Goal: Obtain resource: Obtain resource

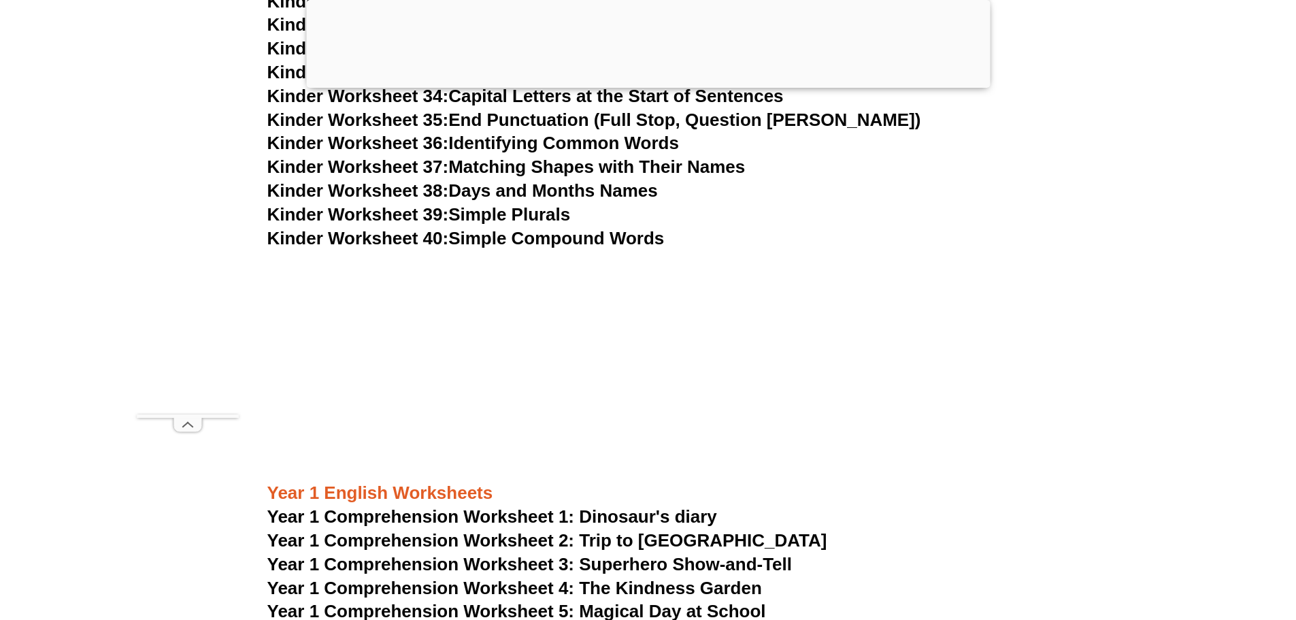
scroll to position [1556, 0]
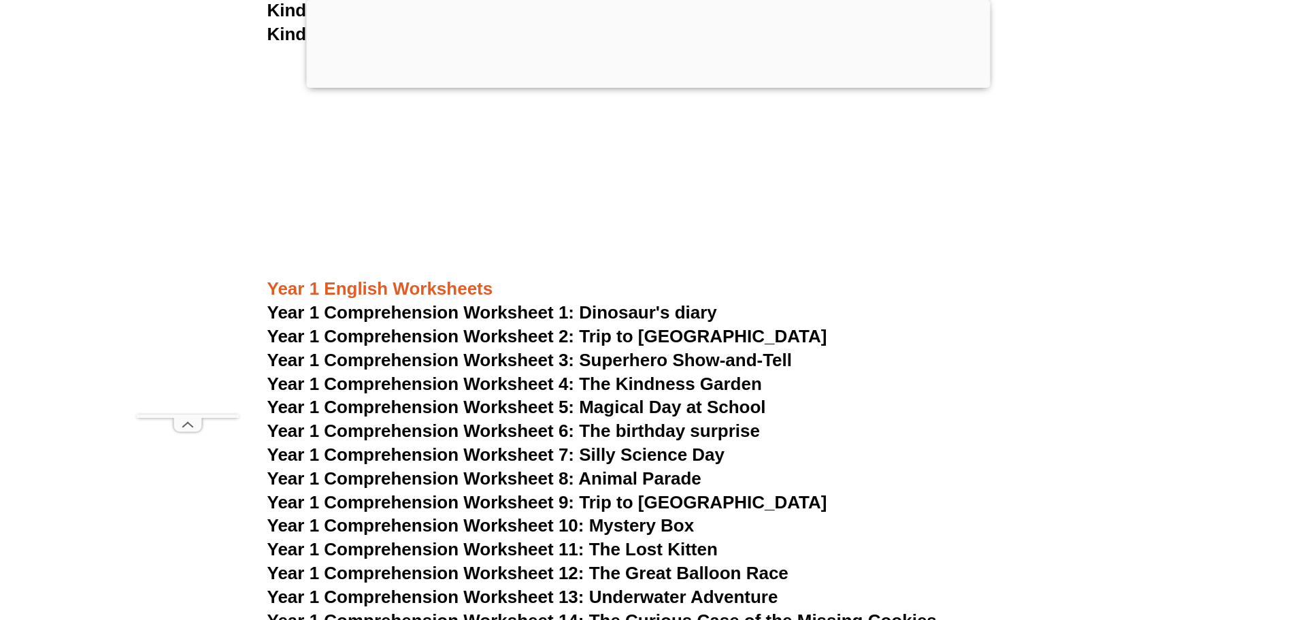
click at [534, 311] on span "Year 1 Comprehension Worksheet 1: Dinosaur's diary" at bounding box center [492, 312] width 450 height 20
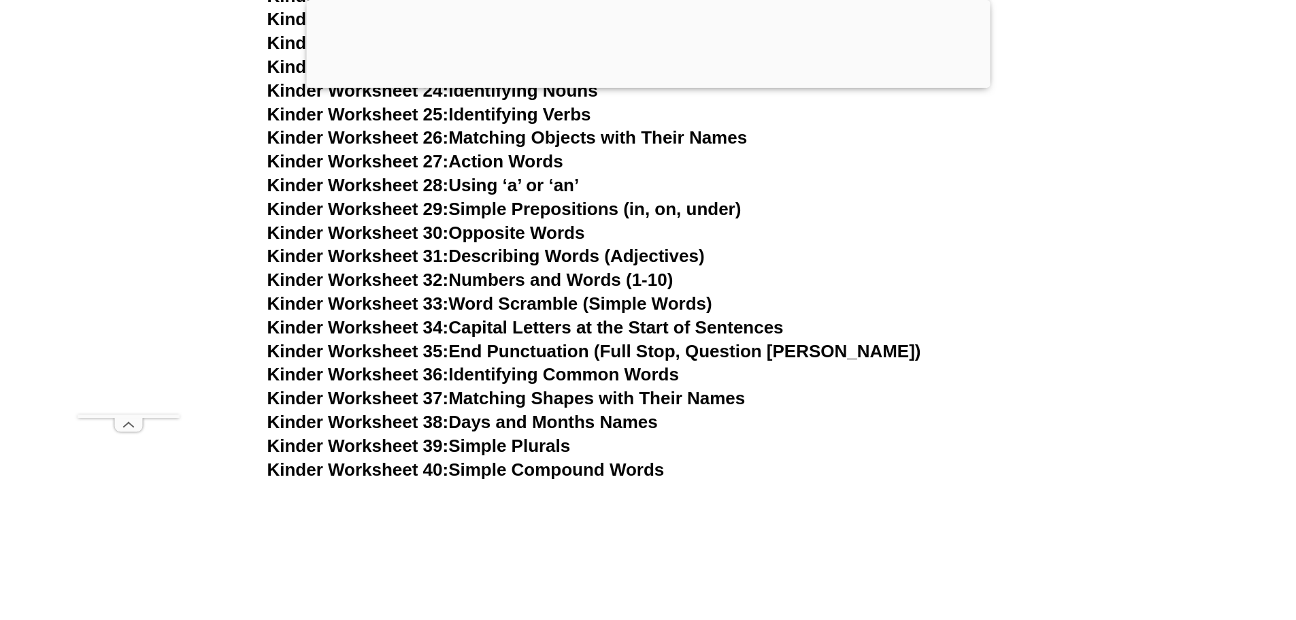
scroll to position [1293, 0]
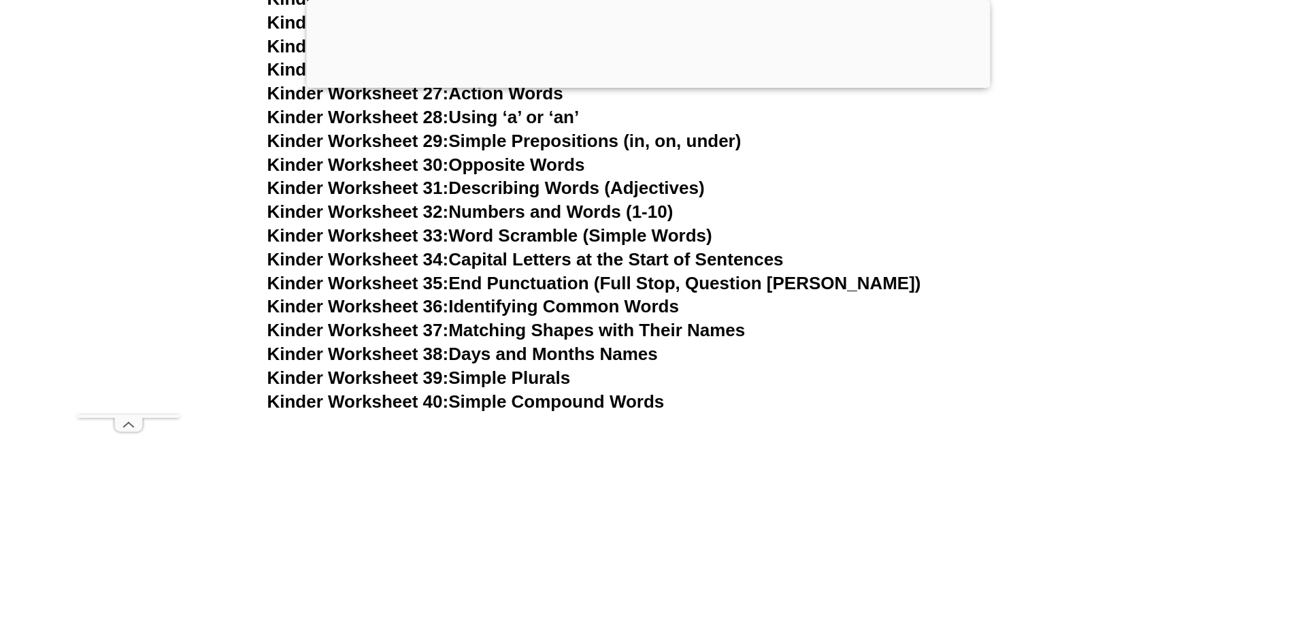
click at [627, 305] on link "Kinder Worksheet 36: Identifying Common Words" at bounding box center [473, 306] width 412 height 20
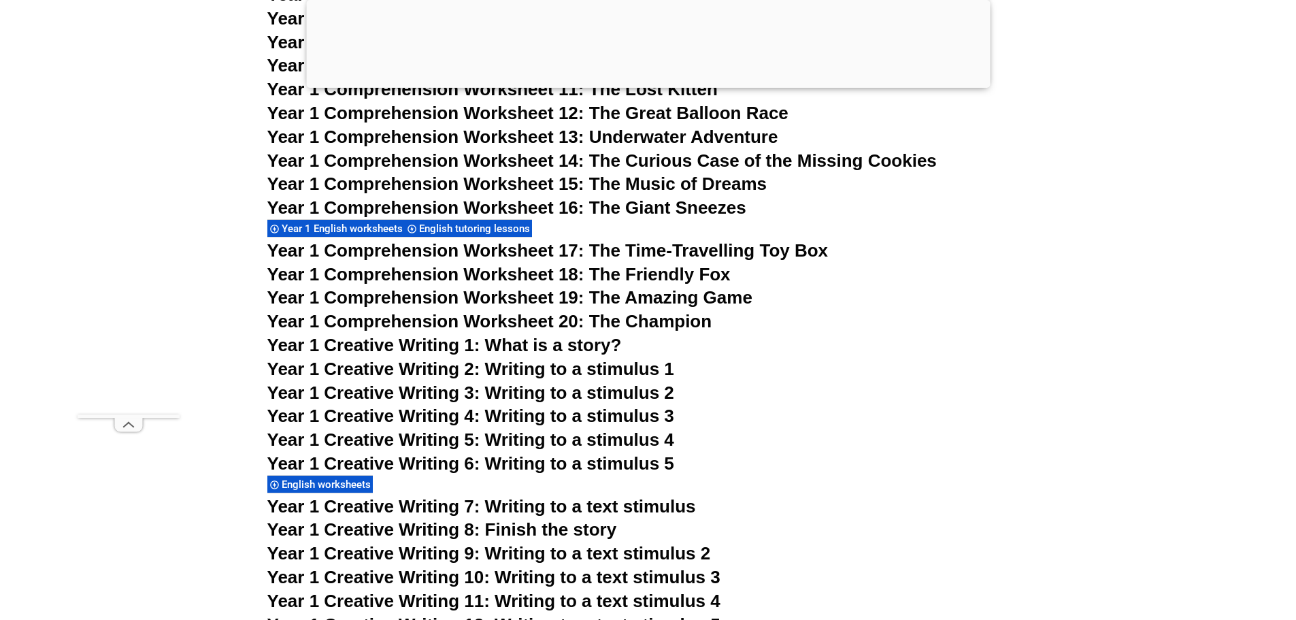
scroll to position [2178, 0]
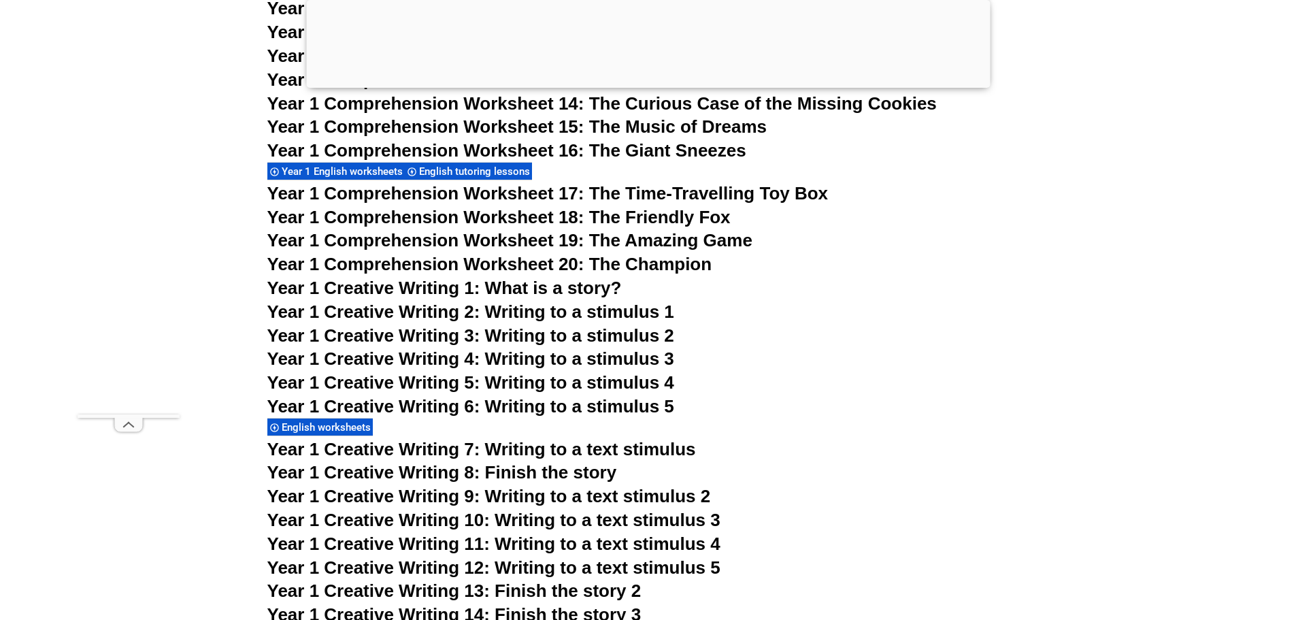
click at [503, 195] on span "Year 1 Comprehension Worksheet 17: The Time-Travelling Toy Box" at bounding box center [547, 193] width 561 height 20
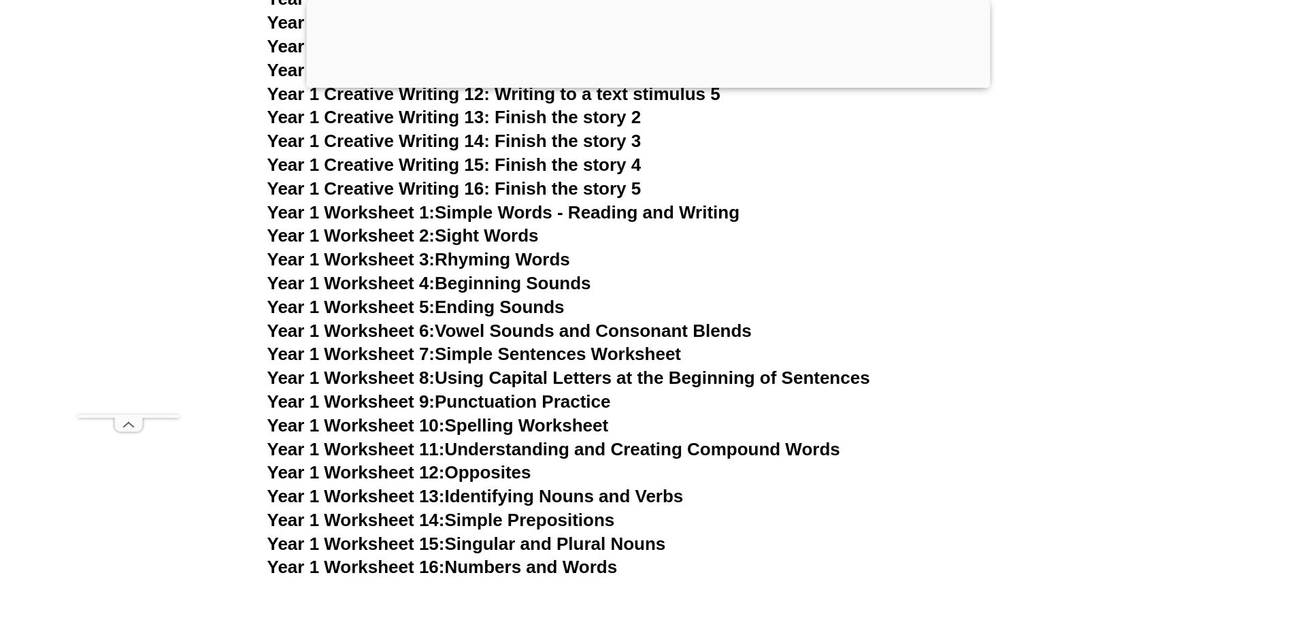
scroll to position [2654, 0]
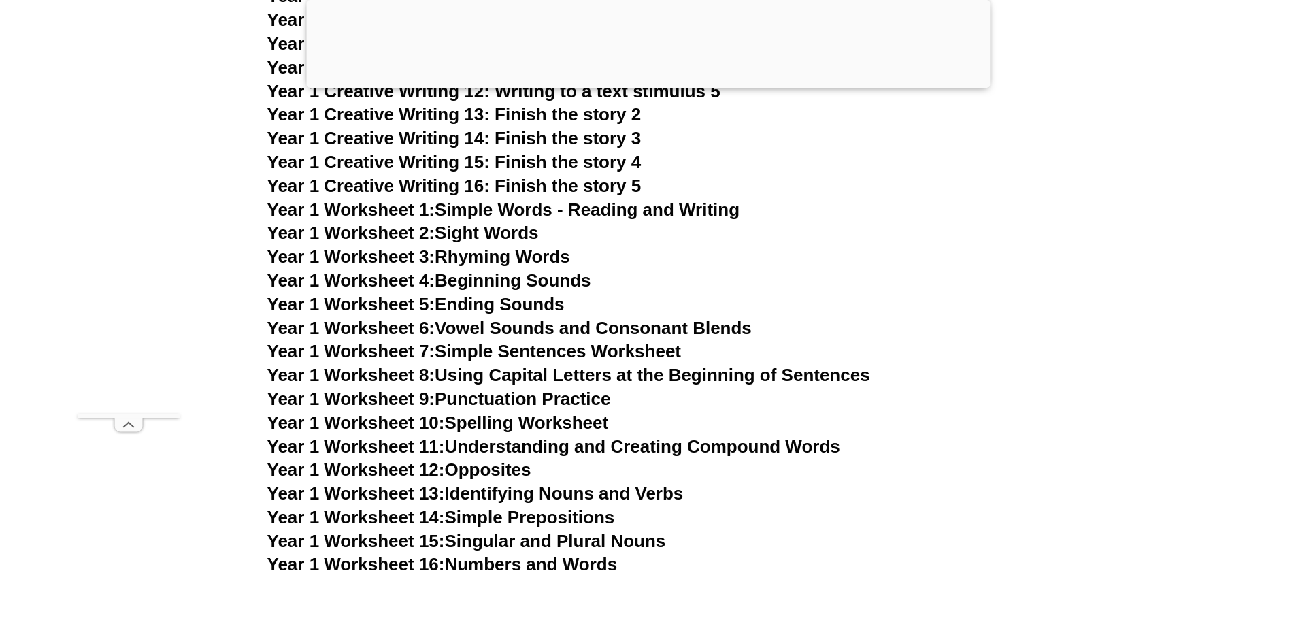
click at [669, 208] on link "Year 1 Worksheet 1: Simple Words - Reading and Writing" at bounding box center [503, 209] width 473 height 20
click at [520, 233] on link "Year 1 Worksheet 2: Sight Words" at bounding box center [403, 233] width 272 height 20
click at [534, 255] on link "Year 1 Worksheet 3: Rhyming Words" at bounding box center [418, 256] width 303 height 20
click at [527, 284] on link "Year 1 Worksheet 4: Beginning Sounds" at bounding box center [429, 280] width 324 height 20
click at [510, 350] on link "Year 1 Worksheet 7: Simple Sentences Worksheet" at bounding box center [474, 351] width 414 height 20
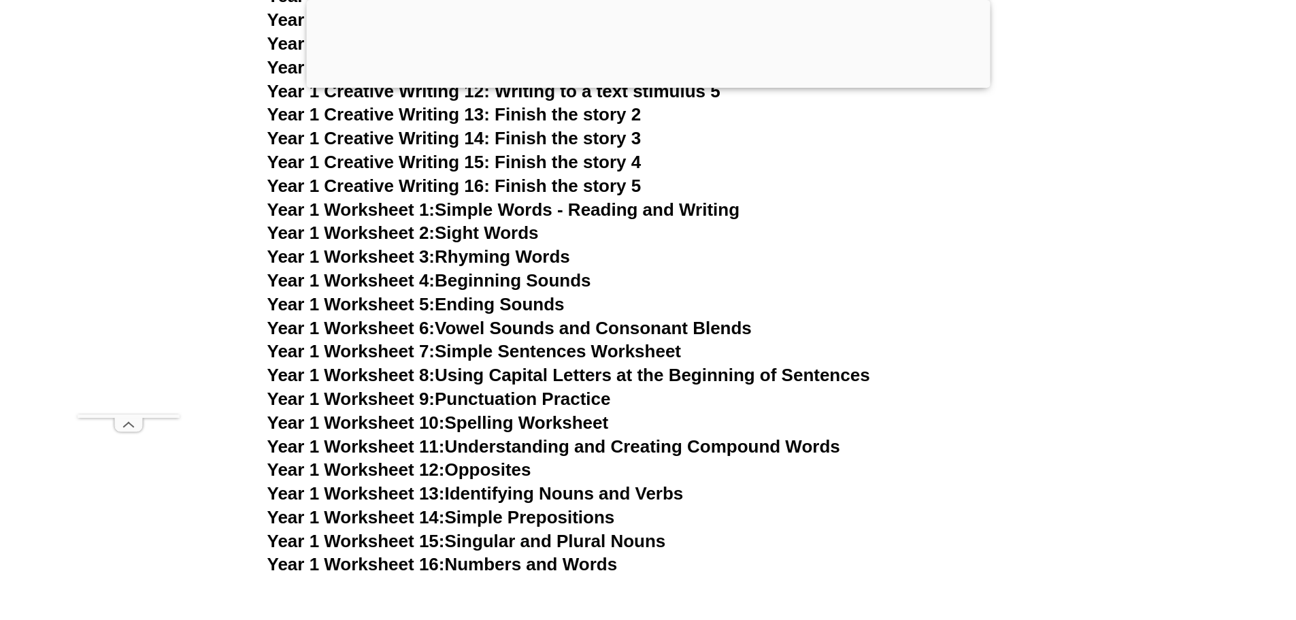
click at [561, 444] on link "Year 1 Worksheet 11: Understanding and Creating Compound Words" at bounding box center [553, 446] width 573 height 20
click at [500, 470] on link "Year 1 Worksheet 12: Opposites" at bounding box center [399, 469] width 264 height 20
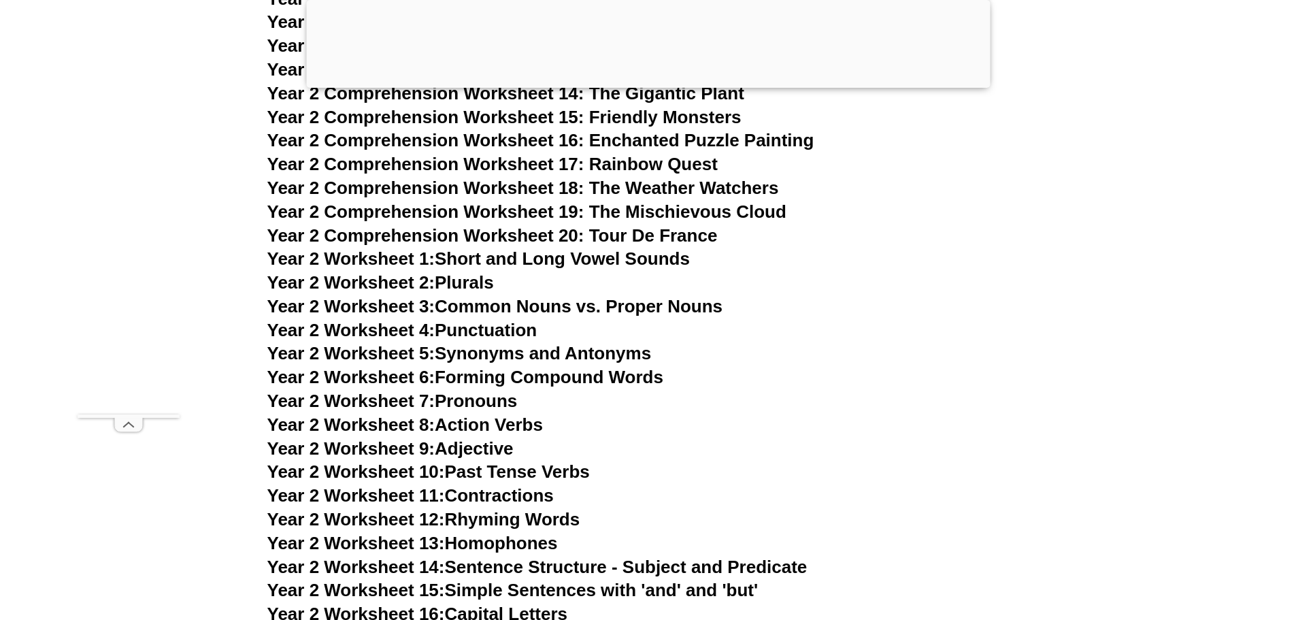
scroll to position [3607, 0]
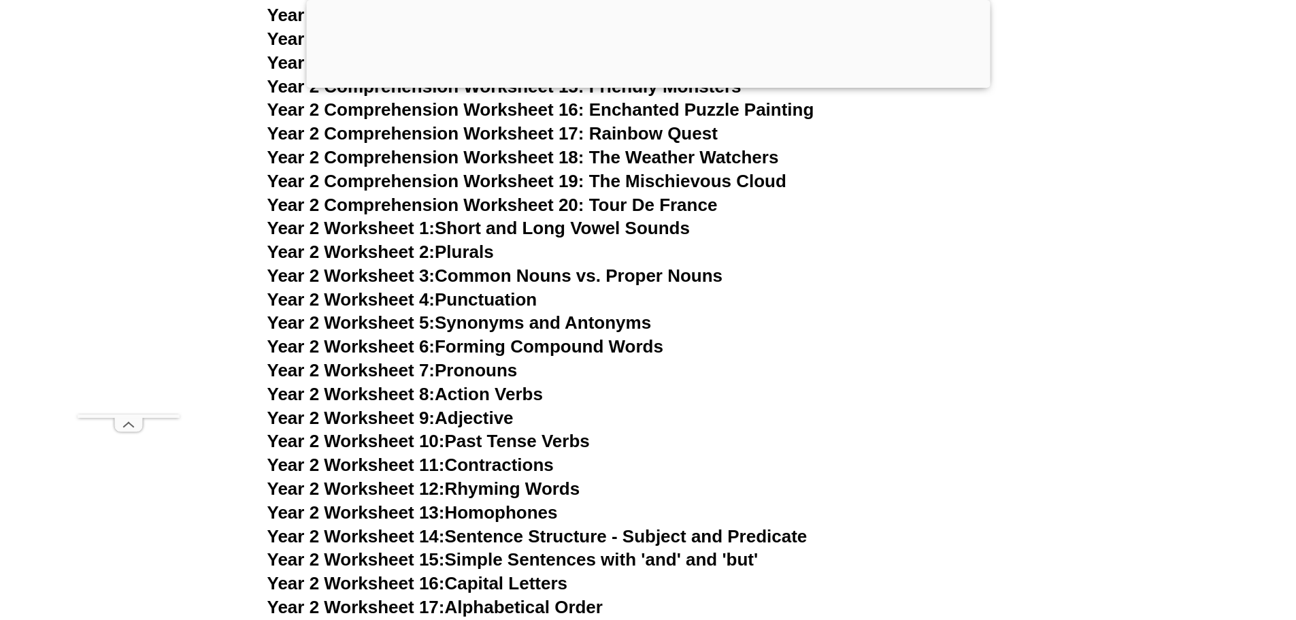
click at [508, 276] on link "Year 2 Worksheet 3: Common Nouns vs. Proper Nouns" at bounding box center [495, 275] width 456 height 20
click at [508, 393] on link "Year 2 Worksheet 8: Action Verbs" at bounding box center [405, 394] width 276 height 20
